Goal: Entertainment & Leisure: Consume media (video, audio)

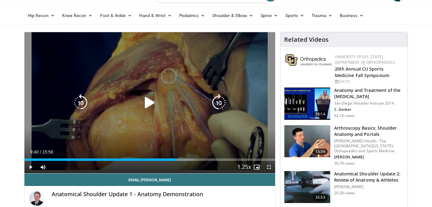
scroll to position [31, 0]
click at [149, 102] on icon "Video Player" at bounding box center [149, 102] width 17 height 17
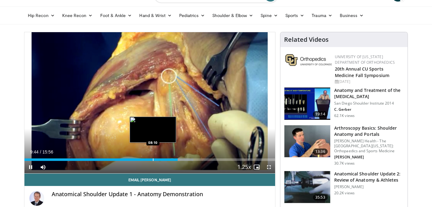
click at [153, 158] on div "Progress Bar" at bounding box center [153, 159] width 1 height 2
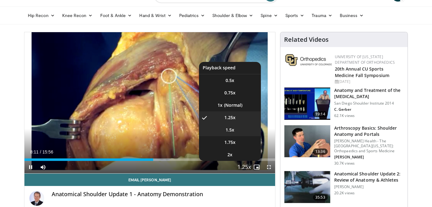
click at [236, 127] on li "1.5x" at bounding box center [230, 130] width 62 height 12
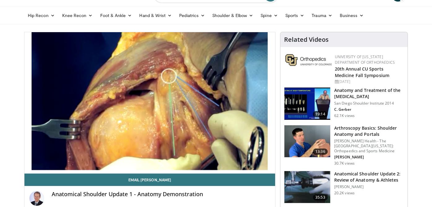
click at [231, 187] on div "Anatomical Shoulder Update 1 - Anatomy Demonstration By [PERSON_NAME] 3 Videos" at bounding box center [149, 200] width 251 height 29
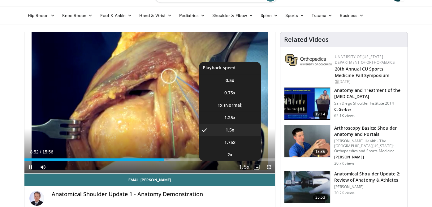
click at [244, 167] on span "Video Player" at bounding box center [244, 167] width 9 height 12
click at [250, 119] on li "1.25x" at bounding box center [230, 117] width 62 height 12
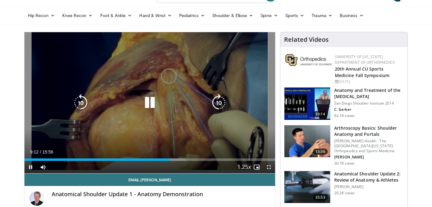
click at [156, 101] on icon "Video Player" at bounding box center [149, 102] width 17 height 17
click at [152, 106] on icon "Video Player" at bounding box center [149, 102] width 17 height 17
click at [149, 102] on icon "Video Player" at bounding box center [149, 102] width 17 height 17
click at [147, 102] on icon "Video Player" at bounding box center [149, 102] width 17 height 17
click at [150, 98] on icon "Video Player" at bounding box center [149, 102] width 17 height 17
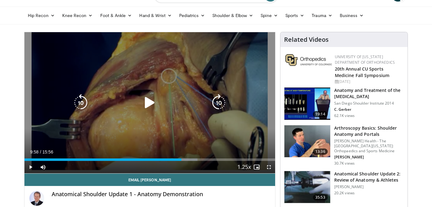
click at [147, 101] on icon "Video Player" at bounding box center [149, 102] width 17 height 17
click at [148, 96] on icon "Video Player" at bounding box center [149, 102] width 17 height 17
click at [153, 100] on icon "Video Player" at bounding box center [149, 102] width 17 height 17
click at [153, 102] on icon "Video Player" at bounding box center [149, 102] width 17 height 17
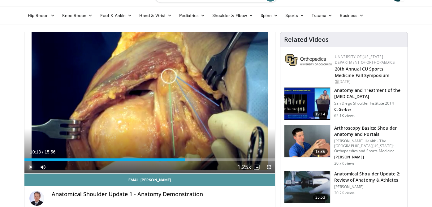
click at [29, 167] on span "Video Player" at bounding box center [30, 167] width 12 height 12
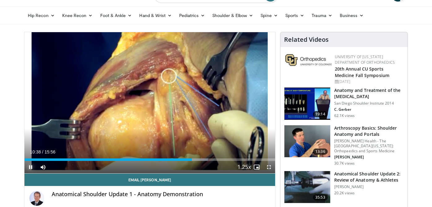
click at [26, 167] on span "Video Player" at bounding box center [30, 167] width 12 height 12
click at [31, 167] on span "Video Player" at bounding box center [30, 167] width 12 height 12
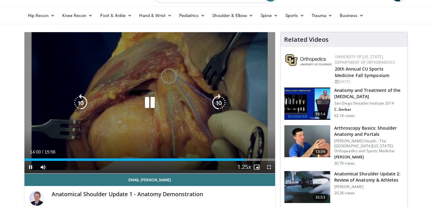
click at [153, 101] on icon "Video Player" at bounding box center [149, 102] width 17 height 17
click at [147, 100] on icon "Video Player" at bounding box center [149, 102] width 17 height 17
click at [80, 102] on icon "Video Player" at bounding box center [80, 102] width 17 height 17
click at [149, 110] on icon "Video Player" at bounding box center [149, 102] width 17 height 17
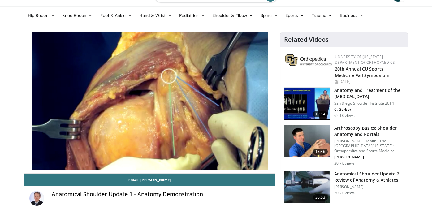
click at [153, 104] on div "10 seconds Tap to unmute" at bounding box center [149, 102] width 251 height 141
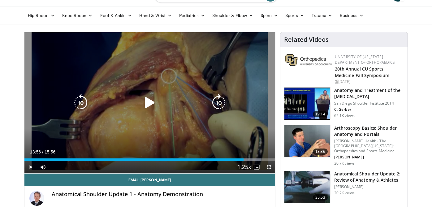
click at [145, 95] on icon "Video Player" at bounding box center [149, 102] width 17 height 17
click at [150, 101] on icon "Video Player" at bounding box center [149, 102] width 17 height 17
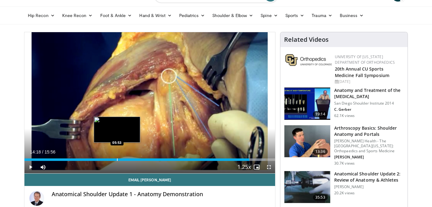
click at [118, 159] on div "Progress Bar" at bounding box center [117, 159] width 1 height 2
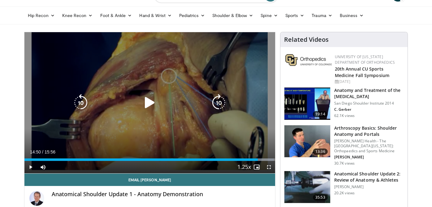
click at [148, 104] on icon "Video Player" at bounding box center [149, 102] width 17 height 17
click at [148, 99] on icon "Video Player" at bounding box center [149, 102] width 17 height 17
click at [140, 95] on div "10 seconds Tap to unmute" at bounding box center [149, 102] width 251 height 141
drag, startPoint x: 151, startPoint y: 104, endPoint x: 182, endPoint y: 109, distance: 31.9
click at [151, 104] on icon "Video Player" at bounding box center [149, 102] width 17 height 17
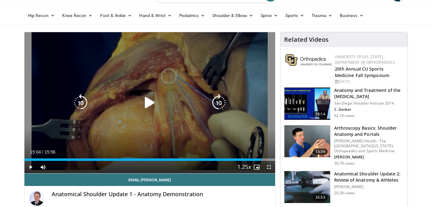
click at [145, 102] on icon "Video Player" at bounding box center [149, 102] width 17 height 17
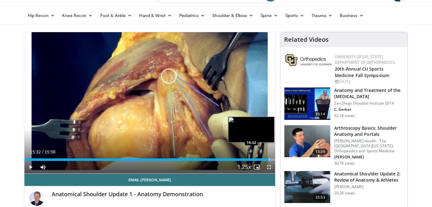
click at [269, 159] on div "Progress Bar" at bounding box center [269, 159] width 1 height 2
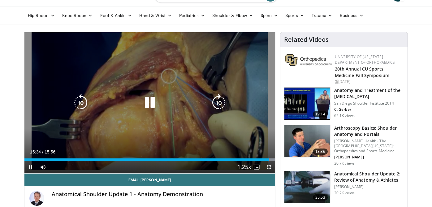
click at [149, 106] on icon "Video Player" at bounding box center [149, 102] width 17 height 17
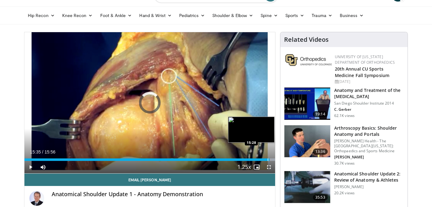
click at [268, 159] on div "Progress Bar" at bounding box center [268, 159] width 1 height 2
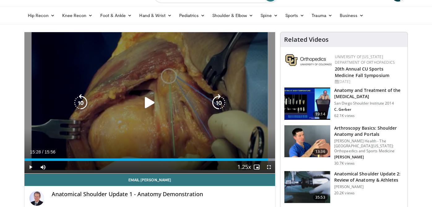
click at [71, 106] on div "10 seconds Tap to unmute" at bounding box center [149, 102] width 251 height 141
click at [81, 105] on icon "Video Player" at bounding box center [80, 102] width 17 height 17
click at [148, 104] on icon "Video Player" at bounding box center [149, 102] width 17 height 17
click at [140, 102] on div "Video Player" at bounding box center [150, 103] width 150 height 12
click at [146, 102] on icon "Video Player" at bounding box center [149, 102] width 17 height 17
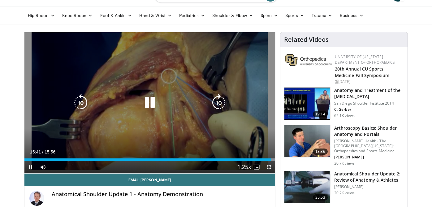
click at [211, 97] on icon "Video Player" at bounding box center [218, 102] width 17 height 17
click at [157, 102] on icon "Video Player" at bounding box center [149, 102] width 17 height 17
